Goal: Information Seeking & Learning: Find specific fact

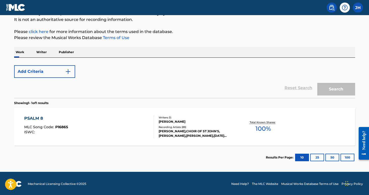
scroll to position [34, 0]
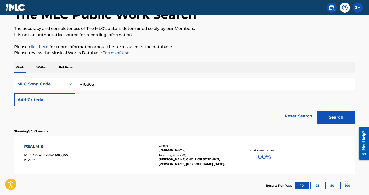
click at [72, 86] on icon "Search Form" at bounding box center [70, 84] width 5 height 5
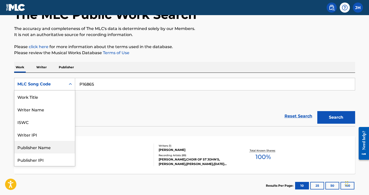
scroll to position [0, 0]
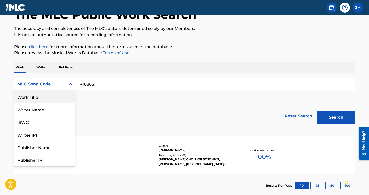
click at [55, 94] on div "Work Title" at bounding box center [44, 97] width 61 height 13
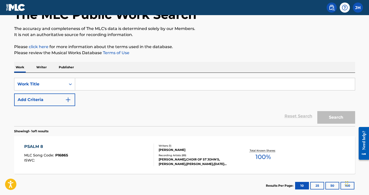
click at [105, 82] on input "Search Form" at bounding box center [215, 84] width 280 height 12
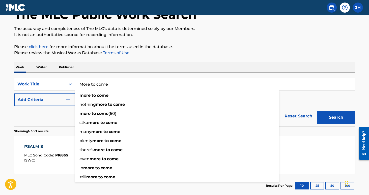
type input "More to come"
click at [336, 118] on button "Search" at bounding box center [336, 117] width 38 height 13
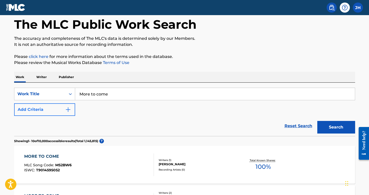
click at [70, 110] on img "Search Form" at bounding box center [68, 110] width 6 height 6
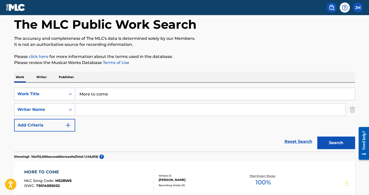
click at [87, 111] on input "Search Form" at bounding box center [210, 110] width 270 height 12
type input "a"
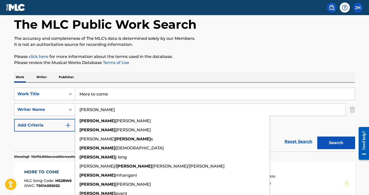
click at [336, 143] on button "Search" at bounding box center [336, 143] width 38 height 13
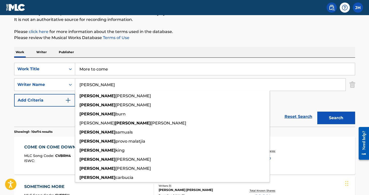
scroll to position [50, 0]
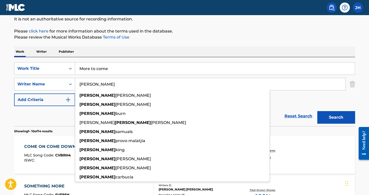
type input "[PERSON_NAME]"
click at [38, 125] on div "Reset Search Search" at bounding box center [184, 116] width 341 height 20
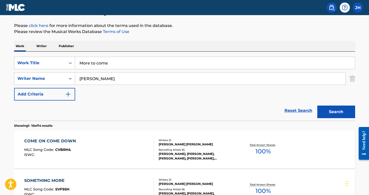
scroll to position [52, 0]
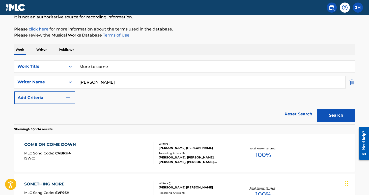
click at [353, 80] on img "Search Form" at bounding box center [353, 82] width 6 height 13
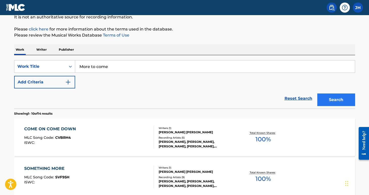
click at [340, 94] on button "Search" at bounding box center [336, 100] width 38 height 13
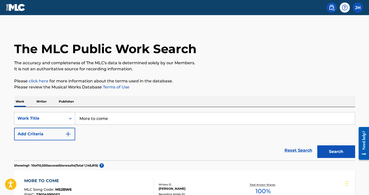
scroll to position [0, 0]
drag, startPoint x: 123, startPoint y: 119, endPoint x: 56, endPoint y: 124, distance: 67.1
click at [56, 124] on div "SearchWithCriteriabc68caf7-28c3-4499-af20-fdbcb3a9ffca Work Title More to come" at bounding box center [184, 118] width 341 height 13
drag, startPoint x: 131, startPoint y: 123, endPoint x: 64, endPoint y: 114, distance: 68.0
click at [64, 115] on div "SearchWithCriteriabc68caf7-28c3-4499-af20-fdbcb3a9ffca Work Title More to come" at bounding box center [184, 118] width 341 height 13
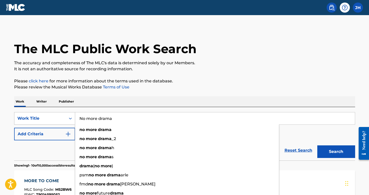
type input "No more drama"
click at [336, 152] on button "Search" at bounding box center [336, 152] width 38 height 13
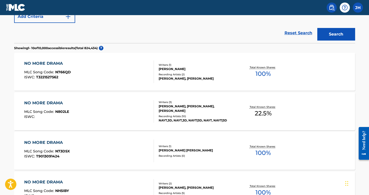
scroll to position [118, 0]
click at [60, 21] on button "Add Criteria" at bounding box center [44, 16] width 61 height 13
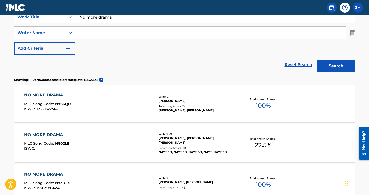
scroll to position [101, 0]
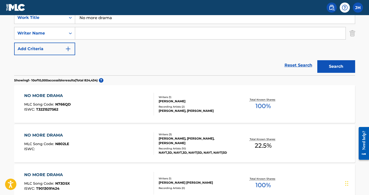
click at [86, 34] on input "Search Form" at bounding box center [210, 33] width 270 height 12
type input "d"
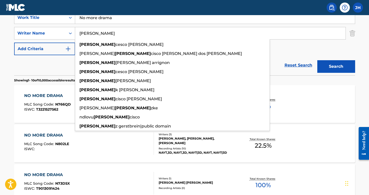
type input "[PERSON_NAME]"
click at [336, 67] on button "Search" at bounding box center [336, 66] width 38 height 13
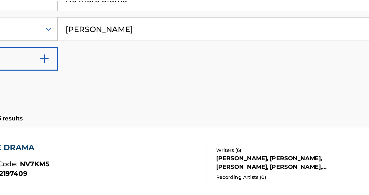
scroll to position [70, 0]
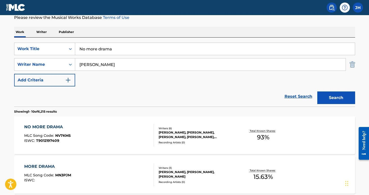
click at [353, 65] on img "Search Form" at bounding box center [353, 64] width 6 height 13
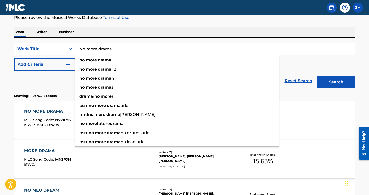
drag, startPoint x: 123, startPoint y: 48, endPoint x: 68, endPoint y: 44, distance: 55.4
click at [68, 44] on div "SearchWithCriteriabc68caf7-28c3-4499-af20-fdbcb3a9ffca Work Title No more drama…" at bounding box center [184, 49] width 341 height 13
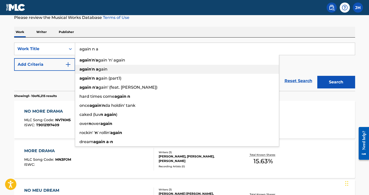
click at [90, 66] on div "again ' n a gain" at bounding box center [177, 69] width 204 height 9
type input "again 'n again"
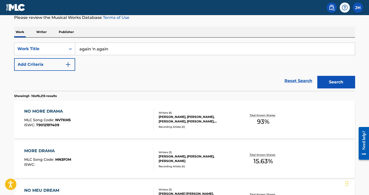
click at [336, 82] on button "Search" at bounding box center [336, 82] width 38 height 13
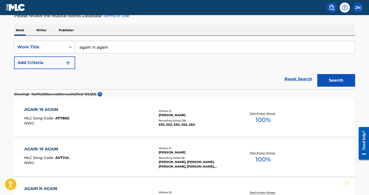
scroll to position [69, 0]
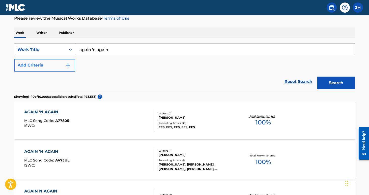
click at [68, 67] on img "Search Form" at bounding box center [68, 65] width 6 height 6
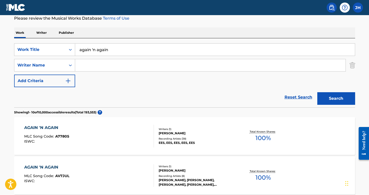
click at [97, 65] on input "Search Form" at bounding box center [210, 65] width 270 height 12
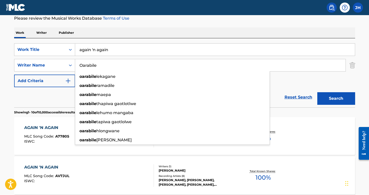
click at [336, 99] on button "Search" at bounding box center [336, 98] width 38 height 13
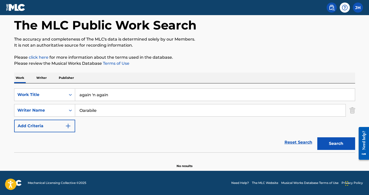
type input "Parable"
drag, startPoint x: 101, startPoint y: 109, endPoint x: 73, endPoint y: 109, distance: 27.8
click at [73, 109] on div "SearchWithCriteria5ec088ce-eb0f-4477-a591-a34c42de336f Writer Name Parable para…" at bounding box center [184, 110] width 341 height 13
type input "One"
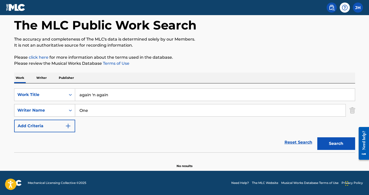
click at [336, 144] on button "Search" at bounding box center [336, 144] width 38 height 13
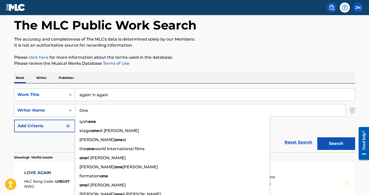
click at [49, 138] on div "Reset Search Search" at bounding box center [184, 142] width 341 height 20
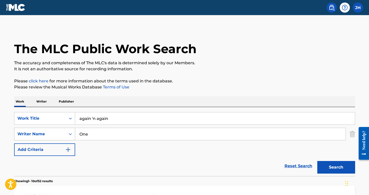
scroll to position [0, 0]
drag, startPoint x: 116, startPoint y: 121, endPoint x: 68, endPoint y: 120, distance: 47.7
click at [68, 120] on div "SearchWithCriteriabc68caf7-28c3-4499-af20-fdbcb3a9ffca Work Title again 'n again" at bounding box center [184, 118] width 341 height 13
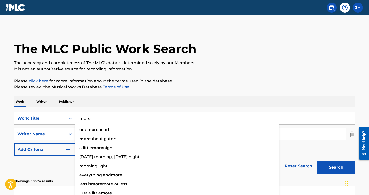
type input "more"
click at [299, 139] on input "One" at bounding box center [210, 134] width 270 height 12
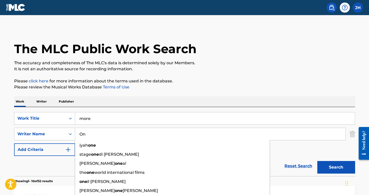
type input "O"
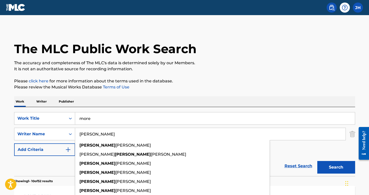
click at [336, 168] on button "Search" at bounding box center [336, 167] width 38 height 13
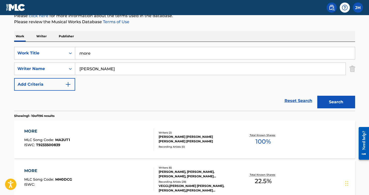
scroll to position [67, 0]
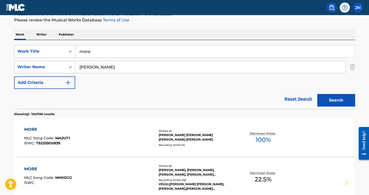
drag, startPoint x: 101, startPoint y: 67, endPoint x: 68, endPoint y: 66, distance: 33.3
click at [68, 66] on div "SearchWithCriteria5ec088ce-eb0f-4477-a591-a34c42de336f Writer Name [PERSON_NAME]" at bounding box center [184, 67] width 341 height 13
click at [336, 100] on button "Search" at bounding box center [336, 100] width 38 height 13
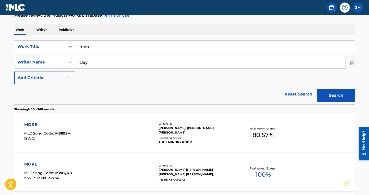
scroll to position [52, 0]
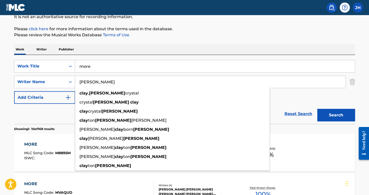
click at [336, 115] on button "Search" at bounding box center [336, 115] width 38 height 13
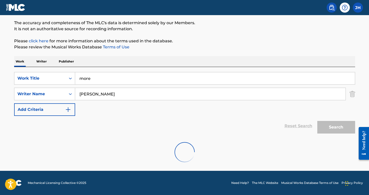
scroll to position [24, 0]
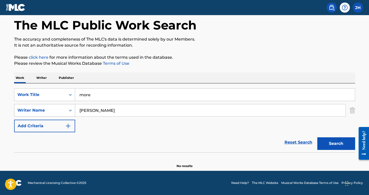
drag, startPoint x: 103, startPoint y: 112, endPoint x: 68, endPoint y: 113, distance: 35.1
click at [68, 113] on div "SearchWithCriteria5ec088ce-eb0f-4477-a591-a34c42de336f Writer Name [PERSON_NAME]" at bounding box center [184, 110] width 341 height 13
type input "[PERSON_NAME]"
click at [336, 144] on button "Search" at bounding box center [336, 144] width 38 height 13
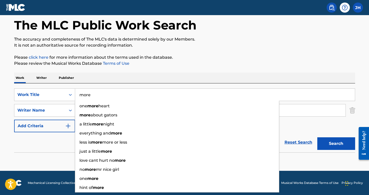
drag, startPoint x: 99, startPoint y: 91, endPoint x: 99, endPoint y: 98, distance: 7.1
click at [99, 98] on input "more" at bounding box center [215, 95] width 280 height 12
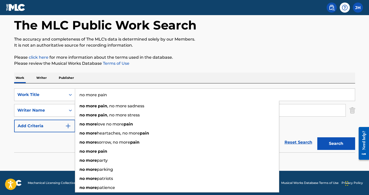
type input "no more pain"
click at [336, 144] on button "Search" at bounding box center [336, 144] width 38 height 13
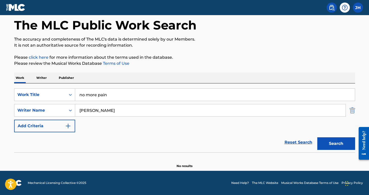
click at [353, 113] on img "Search Form" at bounding box center [353, 110] width 6 height 13
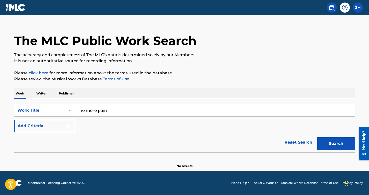
scroll to position [8, 0]
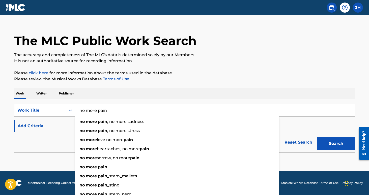
click at [146, 111] on input "no more pain" at bounding box center [215, 110] width 280 height 12
click at [336, 144] on button "Search" at bounding box center [336, 144] width 38 height 13
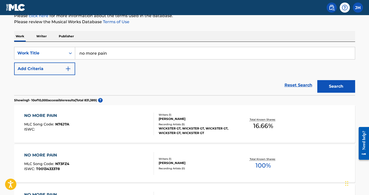
scroll to position [54, 0]
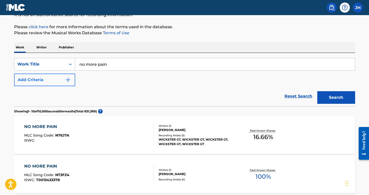
click at [71, 81] on button "Add Criteria" at bounding box center [44, 80] width 61 height 13
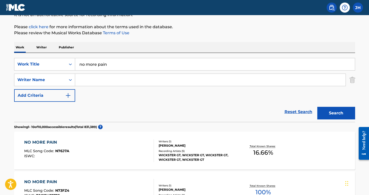
click at [90, 82] on input "Search Form" at bounding box center [210, 80] width 270 height 12
type input "z-ro"
click at [336, 113] on button "Search" at bounding box center [336, 113] width 38 height 13
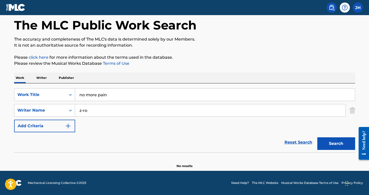
scroll to position [24, 0]
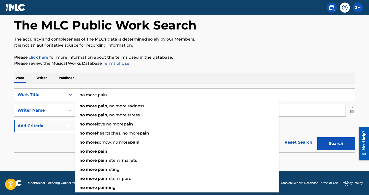
drag, startPoint x: 119, startPoint y: 92, endPoint x: 113, endPoint y: 95, distance: 6.1
click at [113, 95] on input "no more pain" at bounding box center [215, 95] width 280 height 12
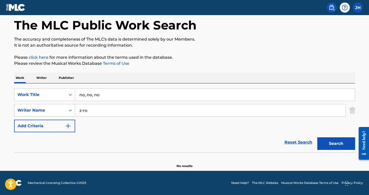
type input "no, no, no"
drag, startPoint x: 96, startPoint y: 116, endPoint x: 77, endPoint y: 112, distance: 19.8
click at [77, 112] on input "z-ro" at bounding box center [210, 110] width 270 height 12
type input "blue [PERSON_NAME]"
click at [336, 144] on button "Search" at bounding box center [336, 144] width 38 height 13
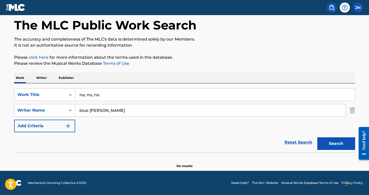
click at [353, 111] on img "Search Form" at bounding box center [353, 110] width 6 height 13
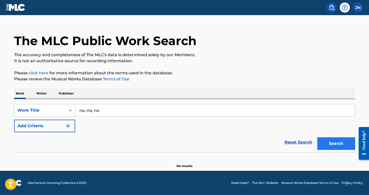
click at [321, 144] on button "Search" at bounding box center [336, 144] width 38 height 13
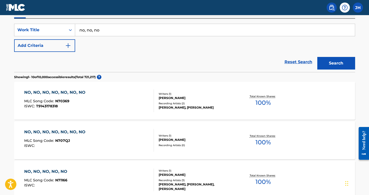
scroll to position [231, 0]
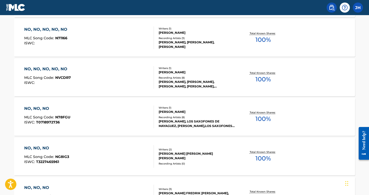
drag, startPoint x: 141, startPoint y: 110, endPoint x: 141, endPoint y: 105, distance: 4.8
click at [141, 105] on div "NO, NO, NO MLC Song Code : N78FGU ISWC : T0718972736 Writers ( 1 ) [PERSON_NAME…" at bounding box center [184, 117] width 341 height 38
